Goal: Task Accomplishment & Management: Manage account settings

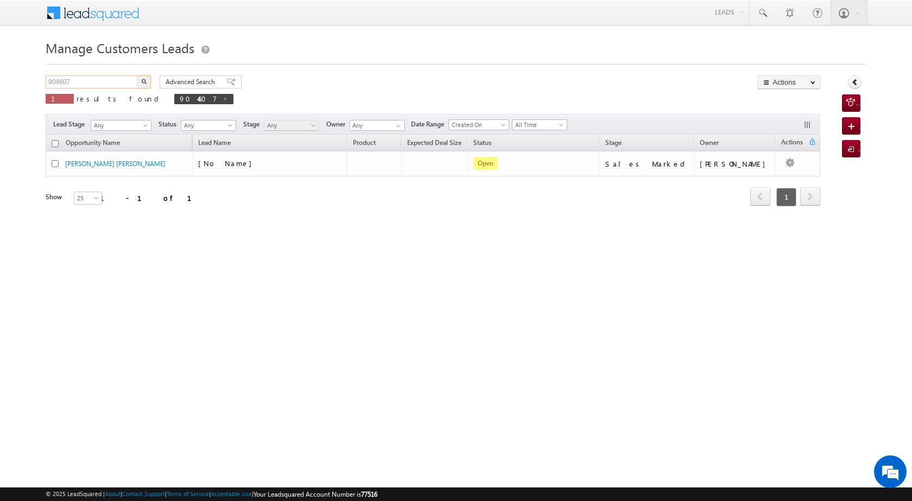
drag, startPoint x: 102, startPoint y: 79, endPoint x: 37, endPoint y: 80, distance: 64.1
click at [37, 80] on body "Menu [PERSON_NAME] [PERSON_NAME] a2@ks erve." at bounding box center [456, 154] width 912 height 308
paste input "882269"
type input "882269"
click at [148, 83] on button "button" at bounding box center [144, 81] width 14 height 13
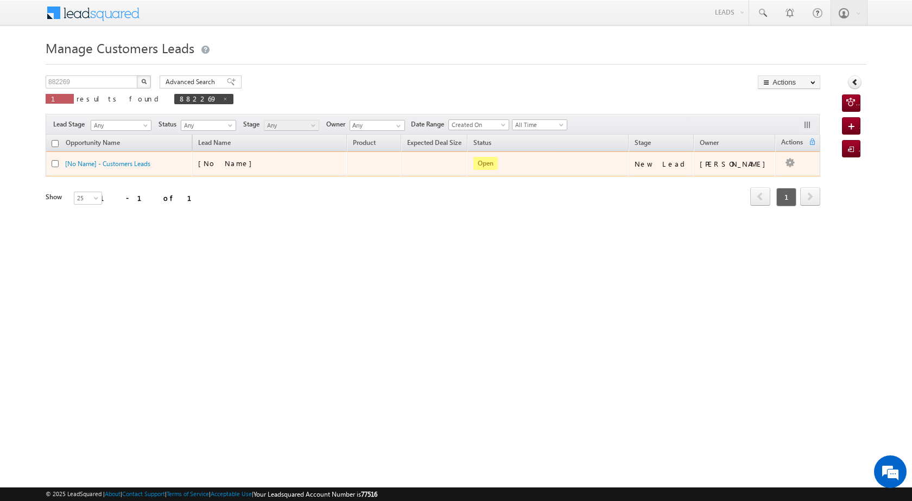
click at [757, 172] on td "[PERSON_NAME]" at bounding box center [735, 164] width 82 height 25
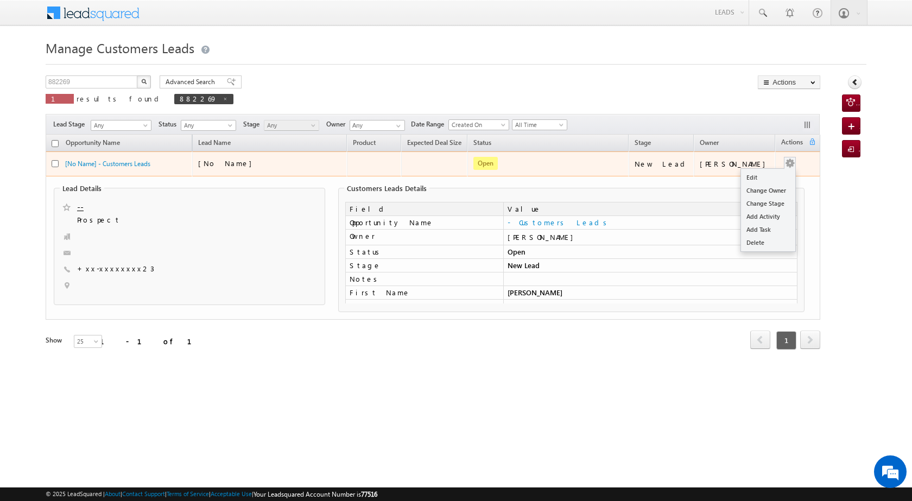
click at [784, 159] on span at bounding box center [790, 163] width 12 height 12
click at [765, 173] on td "[PERSON_NAME]" at bounding box center [735, 164] width 82 height 25
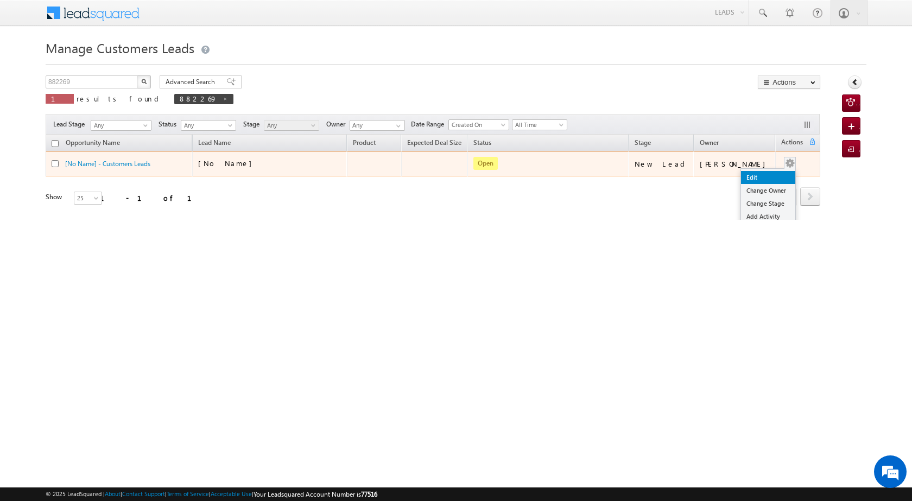
click at [755, 176] on link "Edit" at bounding box center [768, 177] width 54 height 13
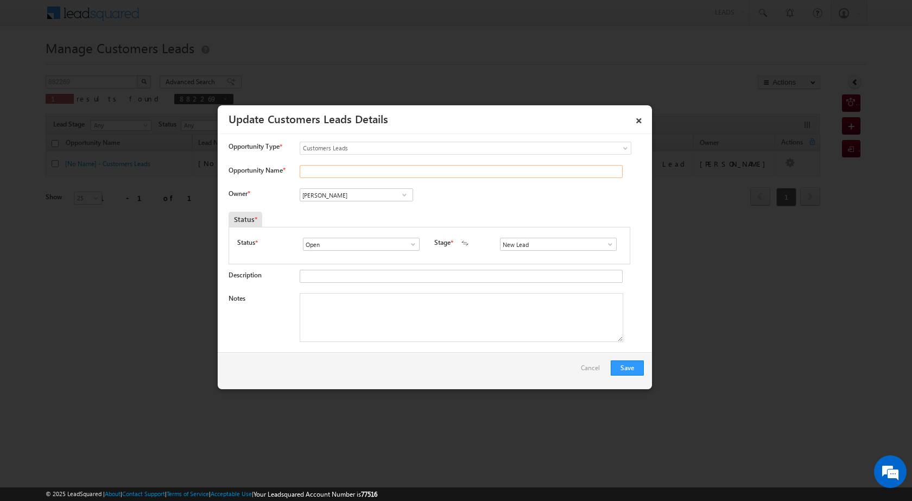
click at [345, 177] on input "Opportunity Name *" at bounding box center [461, 171] width 323 height 13
click at [321, 168] on input "Opportunity Name *" at bounding box center [461, 171] width 323 height 13
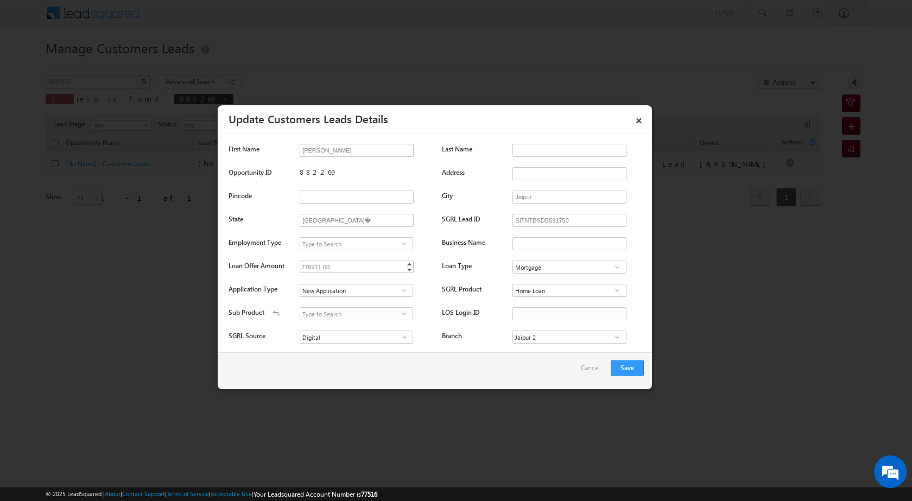
scroll to position [155, 0]
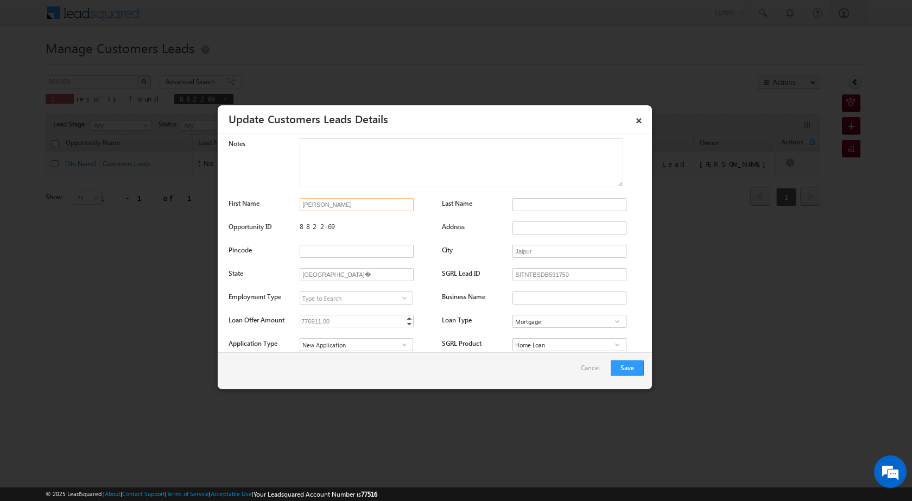
drag, startPoint x: 346, startPoint y: 203, endPoint x: 298, endPoint y: 203, distance: 48.9
click at [298, 203] on div "First Name [PERSON_NAME] Last Name" at bounding box center [436, 207] width 415 height 18
click at [641, 120] on link "×" at bounding box center [639, 118] width 18 height 19
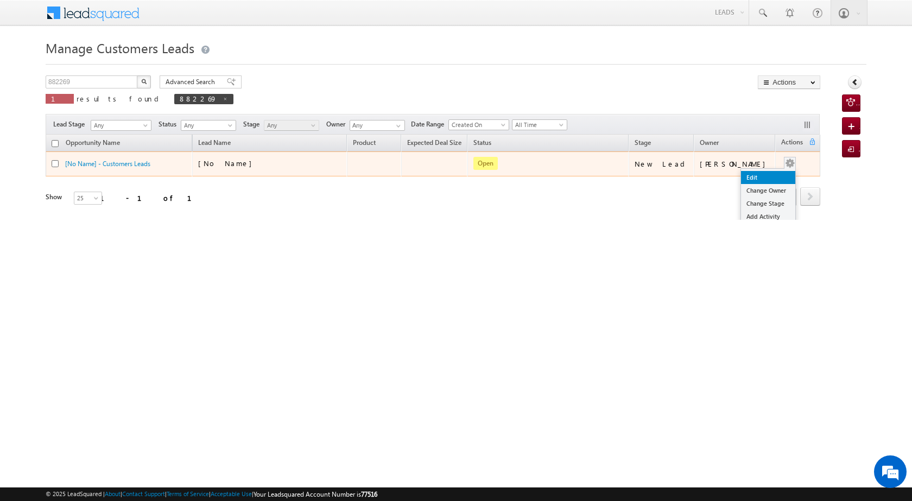
click at [758, 176] on link "Edit" at bounding box center [768, 177] width 54 height 13
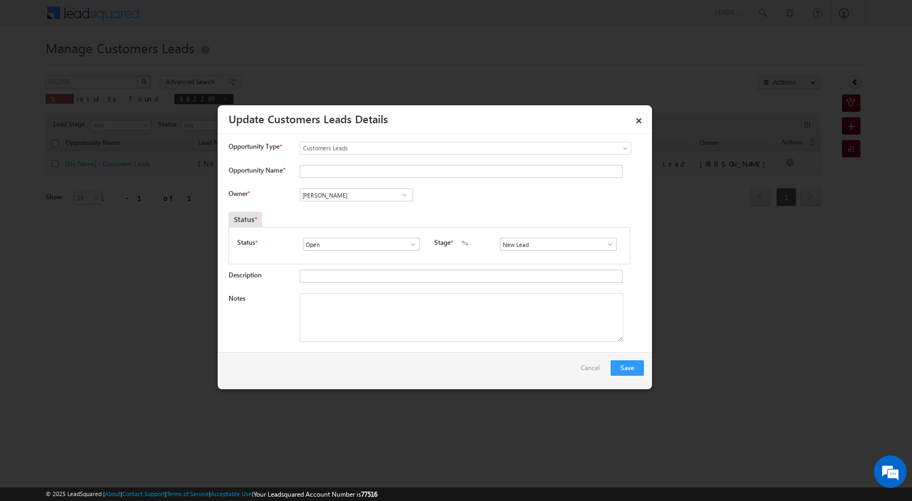
click at [342, 148] on span "Customers Leads" at bounding box center [443, 148] width 287 height 10
click at [350, 147] on span "Customers Leads" at bounding box center [443, 148] width 287 height 10
click at [342, 167] on input "Opportunity Name *" at bounding box center [461, 171] width 323 height 13
paste input "[PERSON_NAME]"
type input "[PERSON_NAME]"
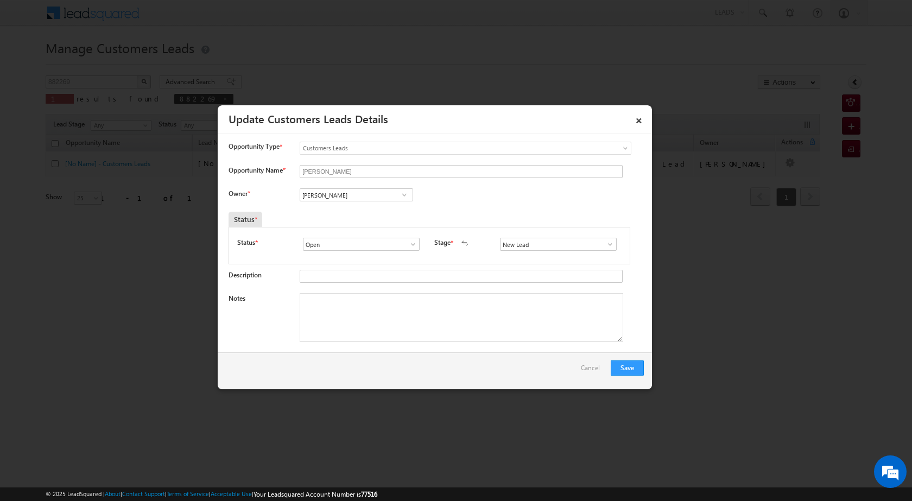
click at [400, 194] on span at bounding box center [404, 195] width 11 height 9
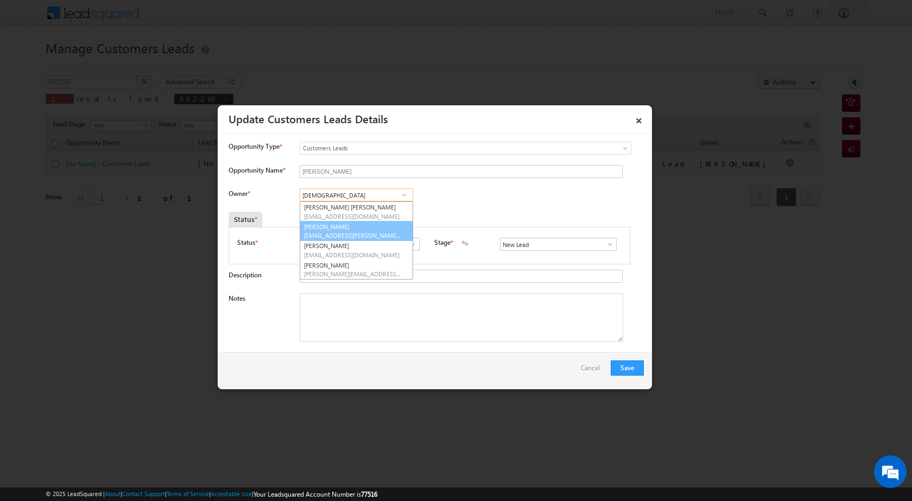
click at [343, 231] on link "[PERSON_NAME] [PERSON_NAME][EMAIL_ADDRESS][DOMAIN_NAME]" at bounding box center [357, 231] width 114 height 21
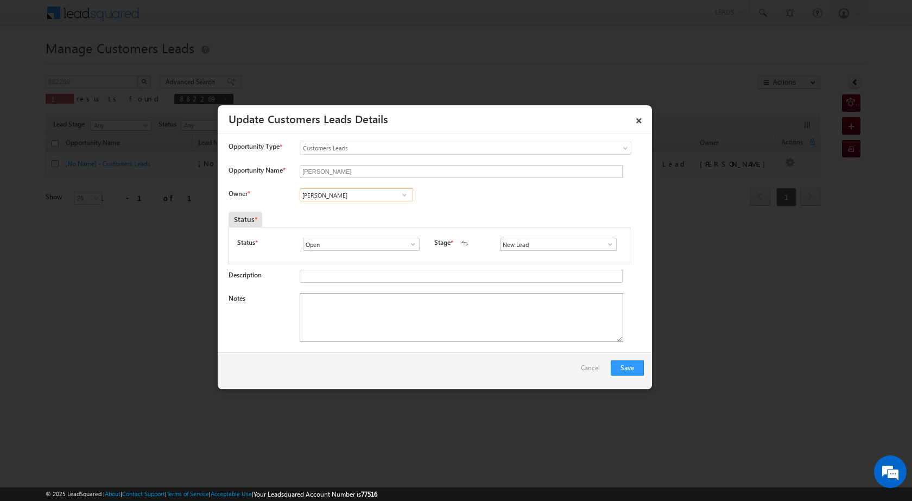
type input "[PERSON_NAME]"
click at [391, 330] on textarea "Notes" at bounding box center [462, 317] width 324 height 49
click at [358, 305] on textarea "Notes" at bounding box center [462, 317] width 324 height 49
paste textarea "resale pv purchase pv 15 loc 12 lac loan amount business 1 lac cibil score pan …"
type textarea "resale pv purchase pv 15 loc 12 lac loan amount business 1 lac cibil score pan …"
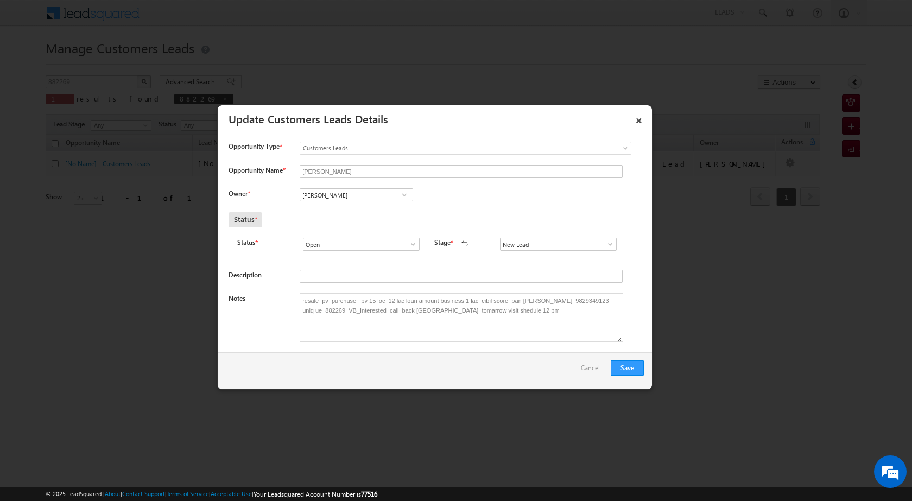
click at [605, 247] on span at bounding box center [610, 244] width 11 height 9
click at [550, 291] on link "Sales Marked" at bounding box center [558, 291] width 116 height 12
type input "Sales Marked"
click at [637, 366] on button "Save" at bounding box center [627, 368] width 33 height 15
